Goal: Task Accomplishment & Management: Manage account settings

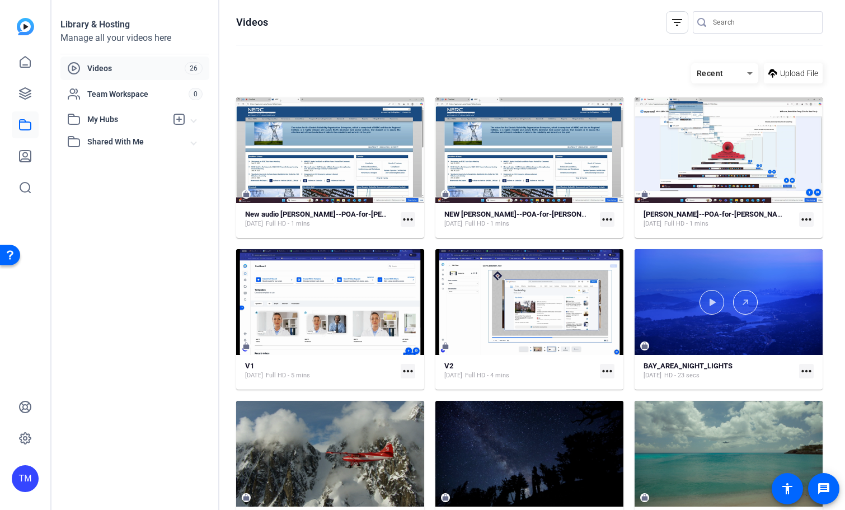
click at [362, 179] on div at bounding box center [330, 150] width 188 height 106
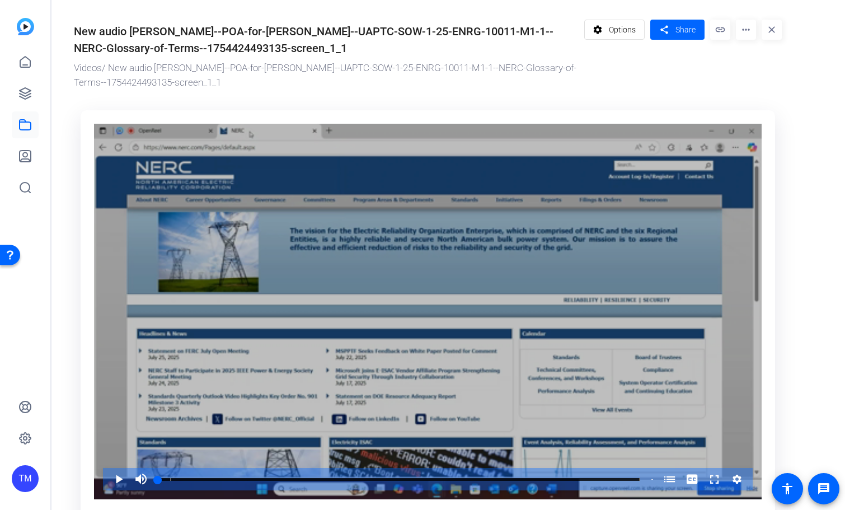
click at [297, 358] on div "Video Player" at bounding box center [428, 312] width 668 height 376
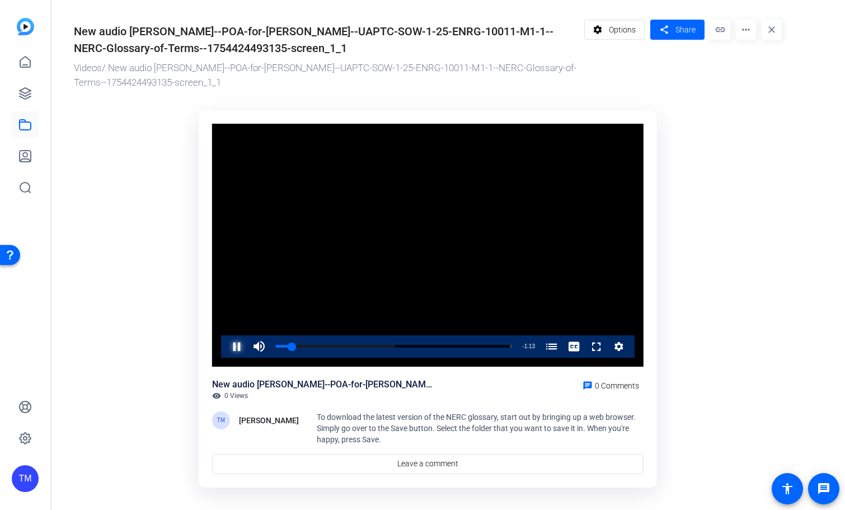
click at [226, 348] on span "Video Player" at bounding box center [226, 346] width 0 height 22
click at [776, 30] on mat-icon "close" at bounding box center [772, 30] width 20 height 20
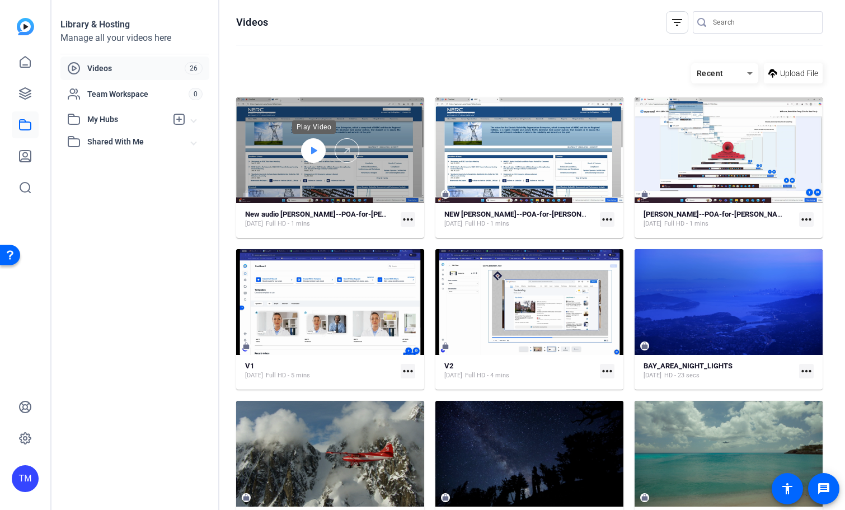
click at [315, 153] on icon at bounding box center [313, 150] width 9 height 13
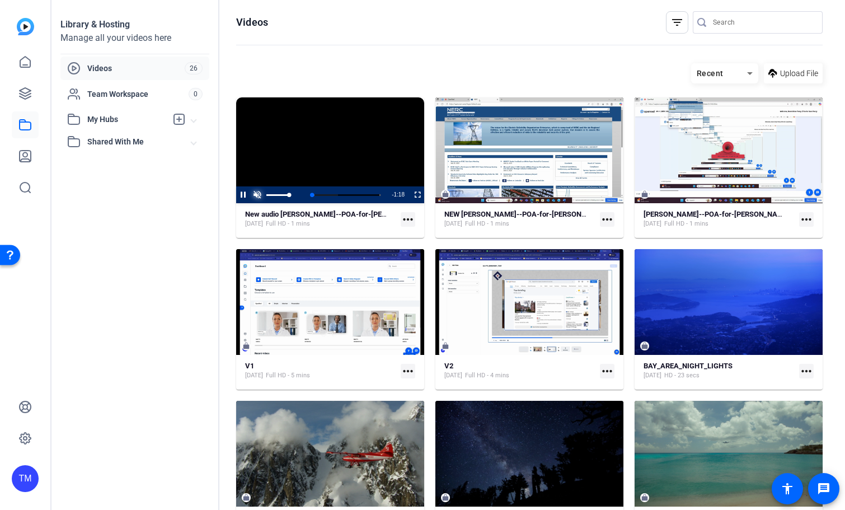
click at [258, 195] on span "Video Player" at bounding box center [257, 195] width 14 height 0
click at [236, 196] on span "Video Player" at bounding box center [236, 194] width 0 height 17
click at [236, 198] on span "Video Player" at bounding box center [236, 194] width 0 height 17
click at [410, 195] on span "Video Player" at bounding box center [410, 194] width 0 height 17
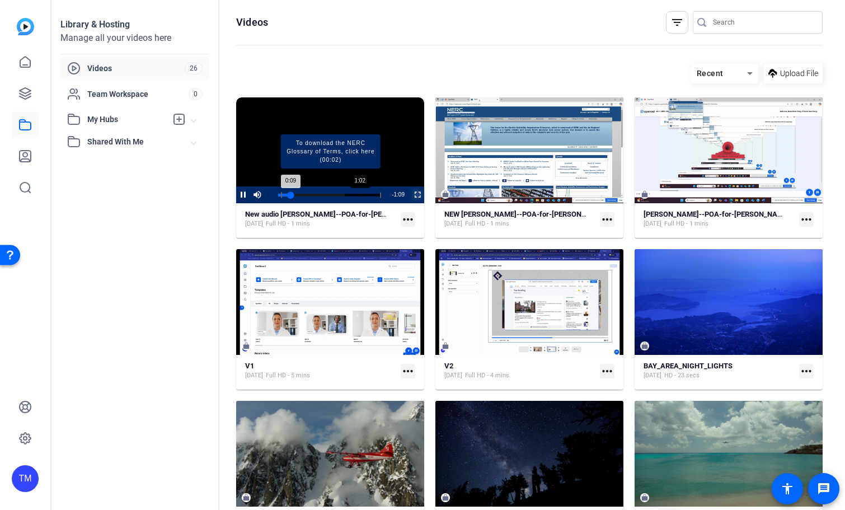
click at [361, 194] on div "Progress Bar" at bounding box center [331, 195] width 100 height 6
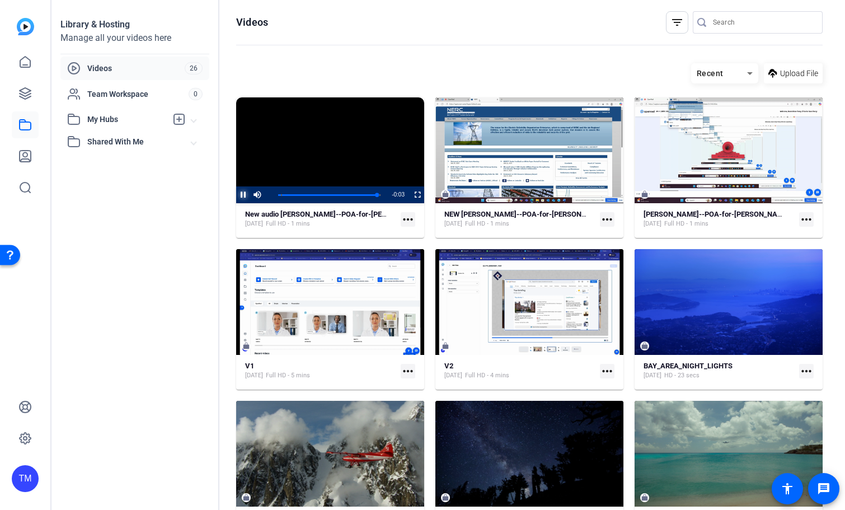
click at [236, 194] on span "Video Player" at bounding box center [236, 194] width 0 height 17
click at [606, 221] on mat-icon "more_horiz" at bounding box center [607, 219] width 15 height 15
click at [574, 168] on div at bounding box center [422, 255] width 845 height 510
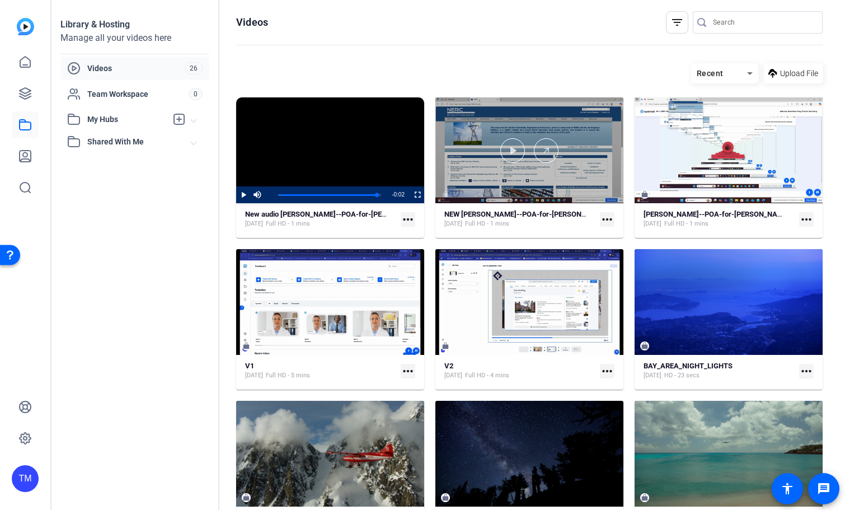
click at [578, 186] on div at bounding box center [530, 150] width 188 height 106
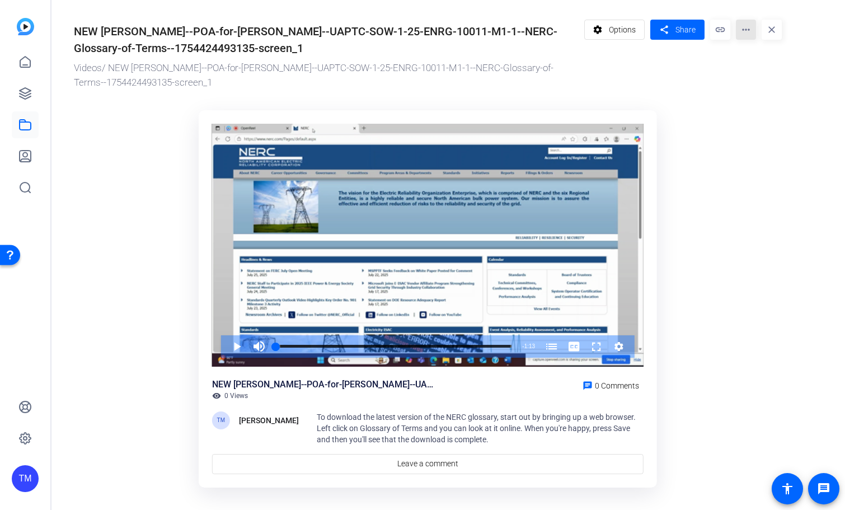
click at [746, 31] on mat-icon "more_horiz" at bounding box center [746, 30] width 20 height 20
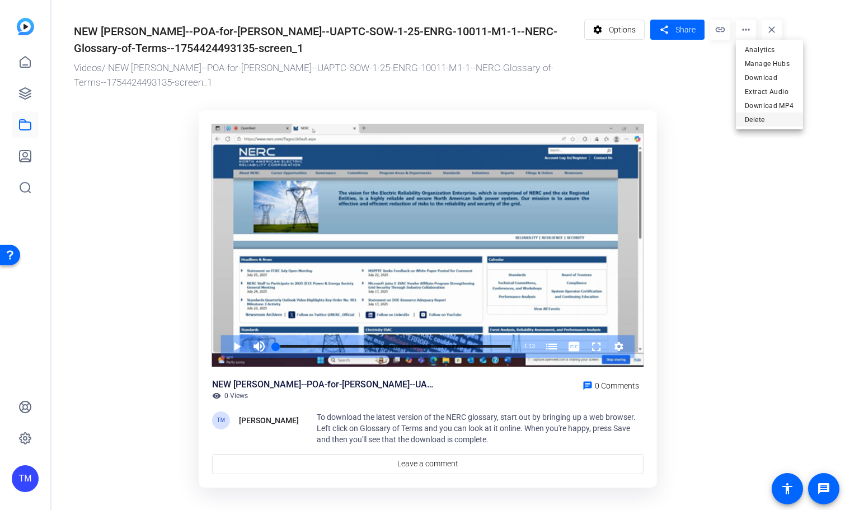
click at [749, 122] on span "Delete" at bounding box center [769, 119] width 49 height 13
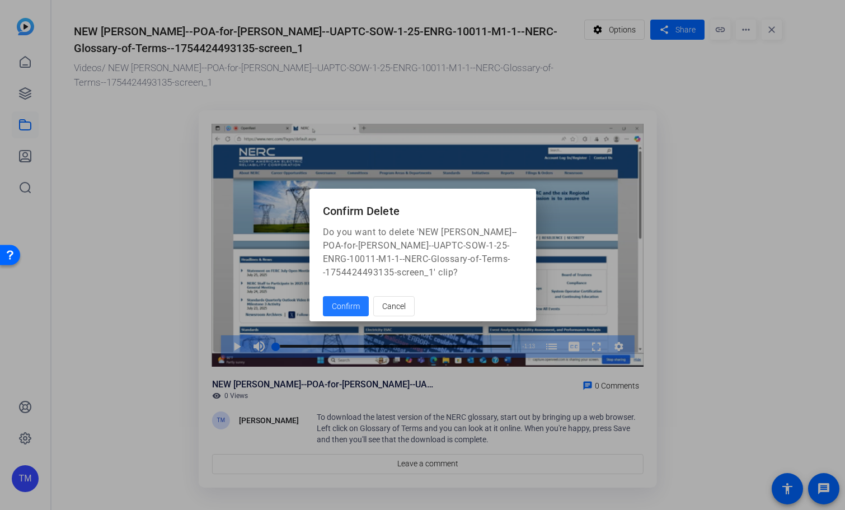
click at [357, 305] on span "Confirm" at bounding box center [346, 307] width 28 height 12
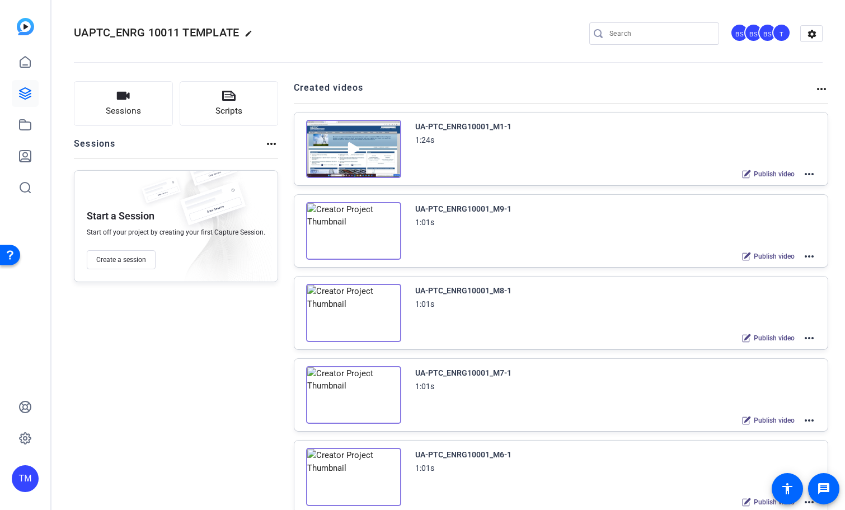
click at [806, 174] on mat-icon "more_horiz" at bounding box center [809, 173] width 13 height 13
click at [775, 189] on span "Edit in Creator" at bounding box center [769, 187] width 78 height 13
